Goal: Task Accomplishment & Management: Use online tool/utility

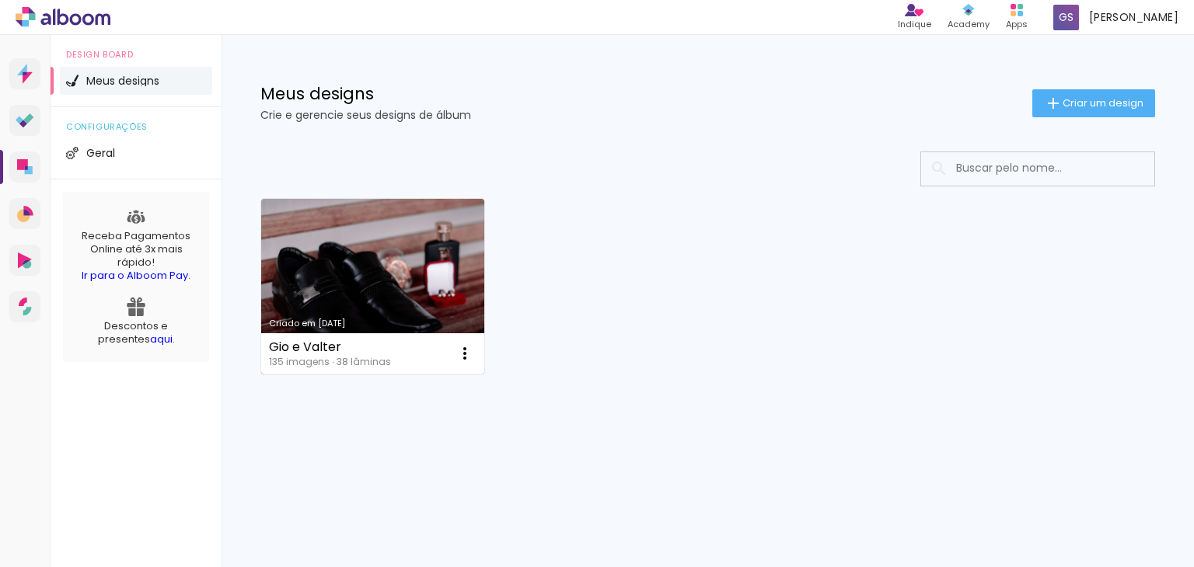
click at [374, 240] on link "Criado em [DATE]" at bounding box center [372, 287] width 223 height 176
